Goal: Navigation & Orientation: Find specific page/section

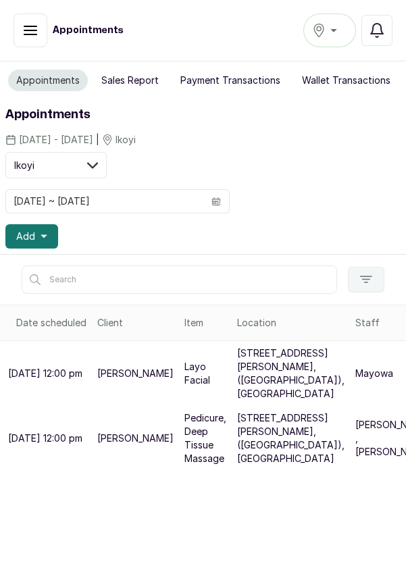
click at [32, 36] on icon "button" at bounding box center [30, 30] width 16 height 16
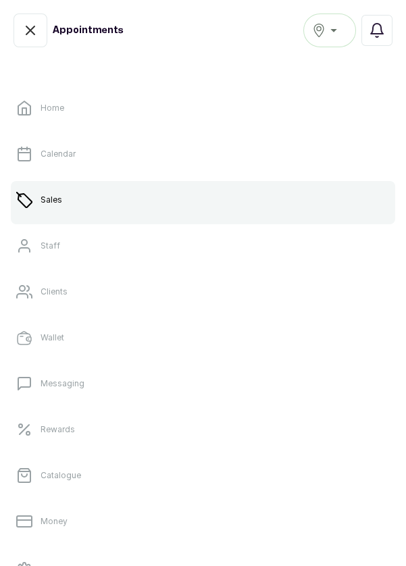
click at [59, 149] on p "Calendar" at bounding box center [58, 154] width 35 height 11
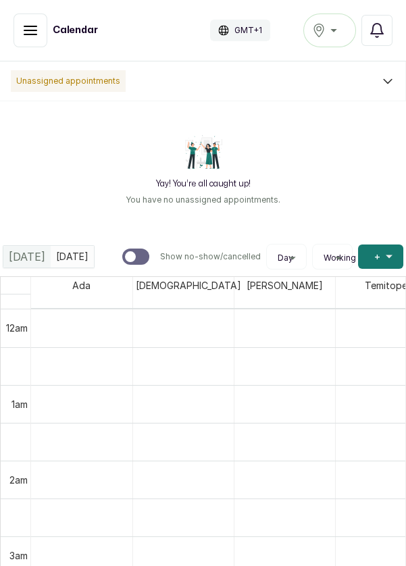
click at [18, 30] on button "Show no-show/cancelled" at bounding box center [31, 31] width 34 height 34
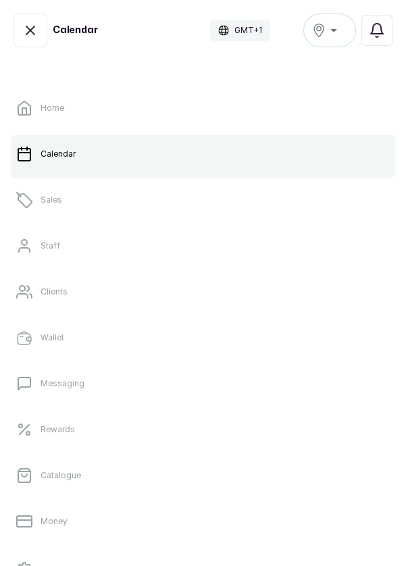
click at [275, 203] on link "Sales" at bounding box center [203, 200] width 384 height 38
